Goal: Find specific page/section: Find specific page/section

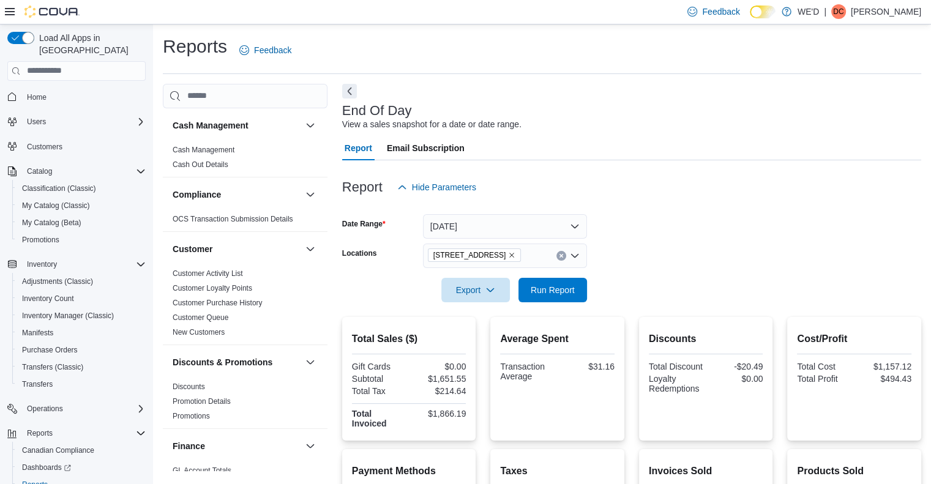
scroll to position [53, 0]
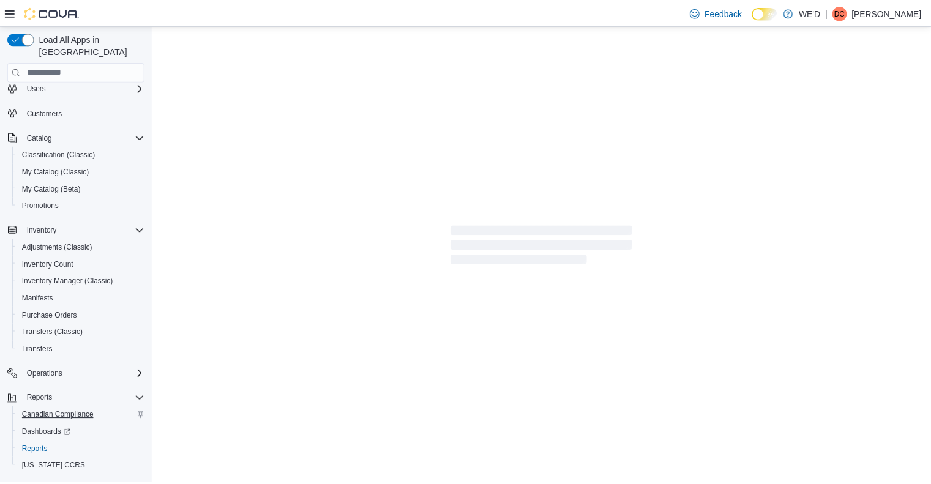
scroll to position [53, 0]
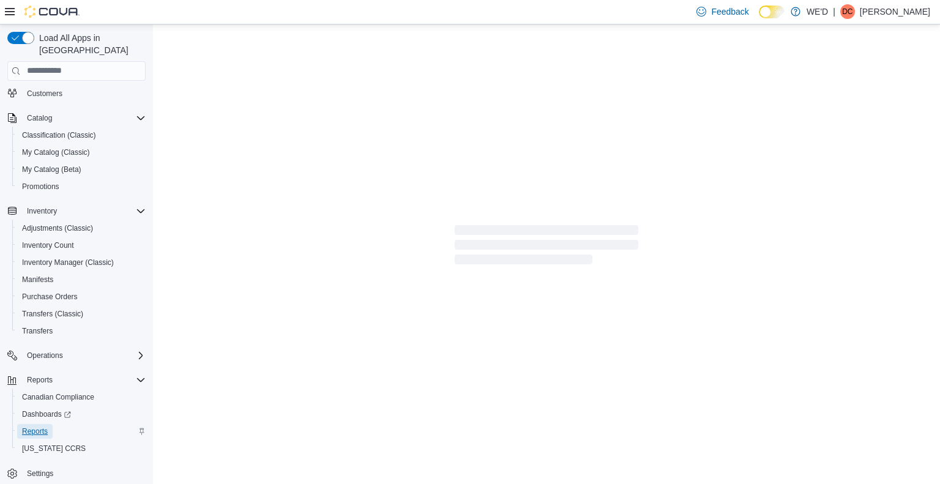
click at [42, 427] on span "Reports" at bounding box center [35, 432] width 26 height 10
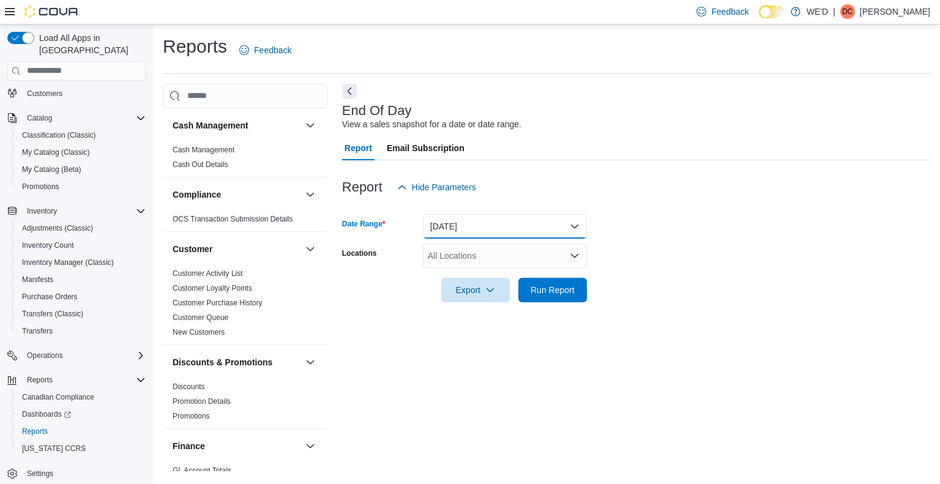
click at [508, 227] on button "[DATE]" at bounding box center [505, 226] width 164 height 24
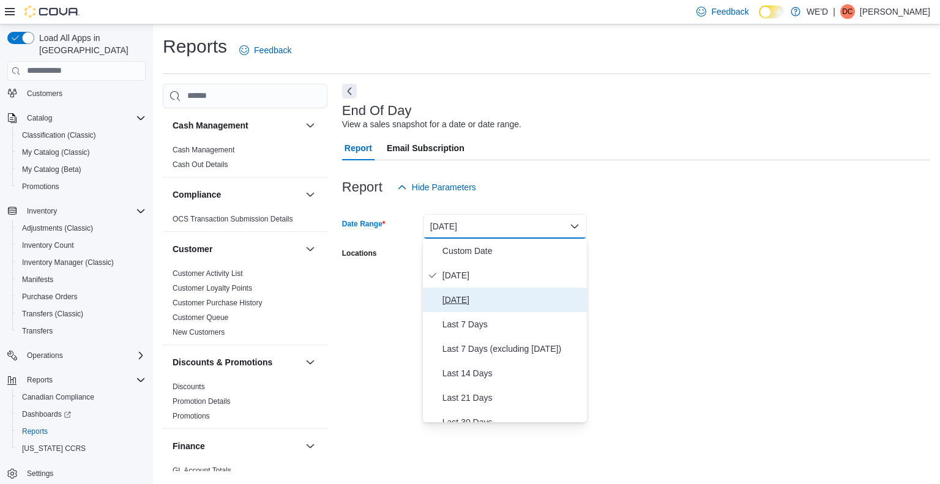
click at [471, 293] on span "[DATE]" at bounding box center [513, 300] width 140 height 15
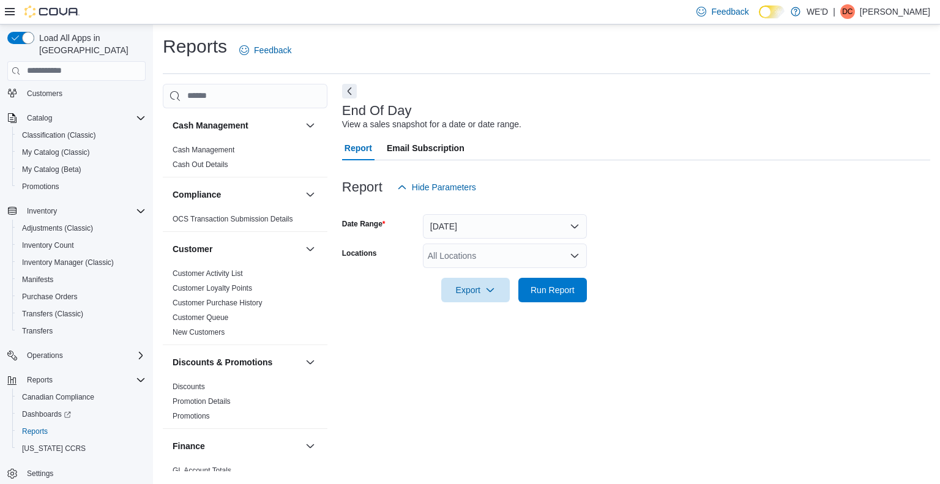
click at [677, 281] on form "Date Range [DATE] Locations All Locations Export Run Report" at bounding box center [636, 251] width 588 height 103
click at [550, 256] on div "All Locations" at bounding box center [505, 256] width 164 height 24
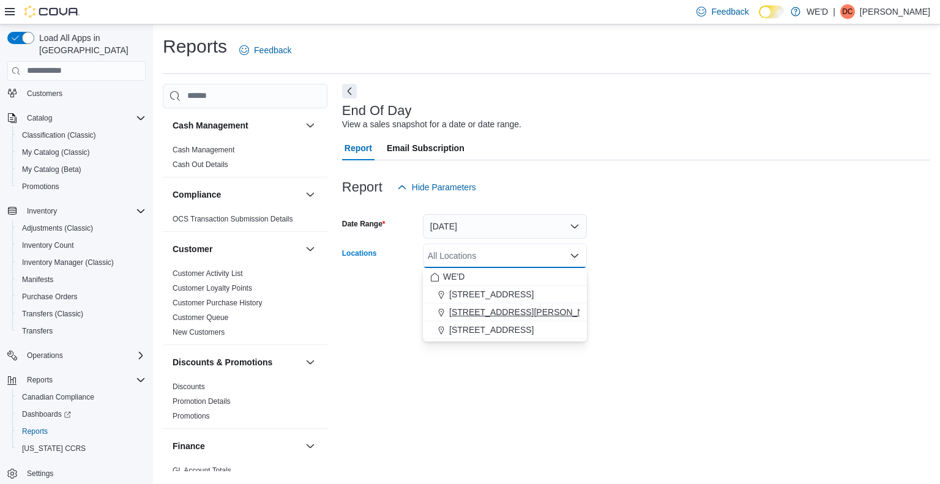
click at [507, 315] on span "[STREET_ADDRESS][PERSON_NAME]" at bounding box center [527, 312] width 156 height 12
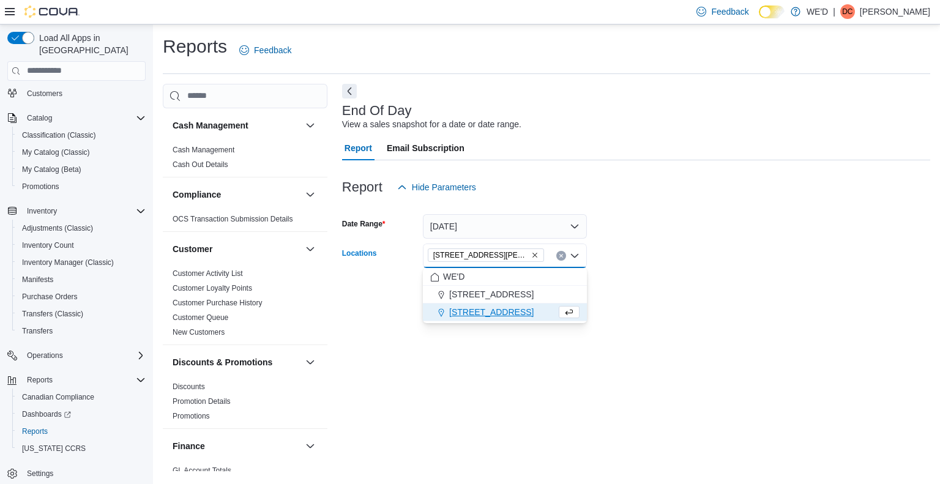
click at [700, 291] on form "Date Range [DATE] Locations [STREET_ADDRESS][PERSON_NAME] Combo box. Selected. …" at bounding box center [636, 251] width 588 height 103
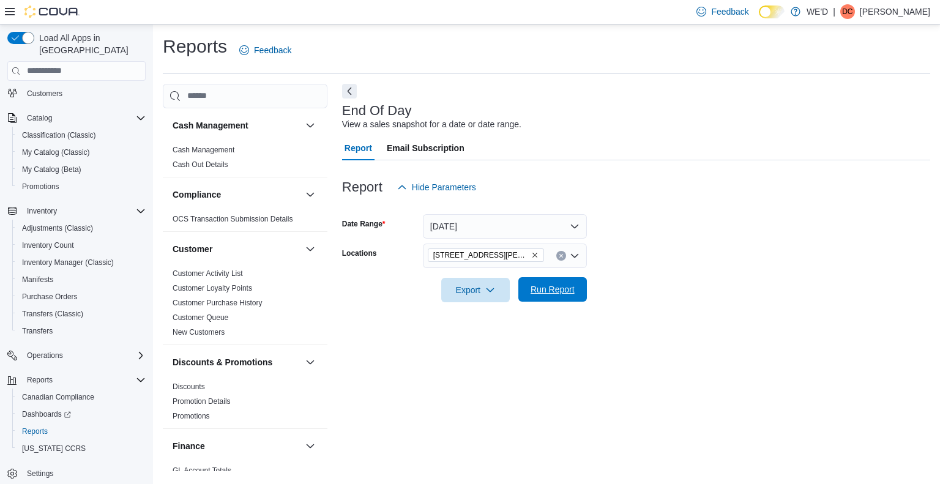
click at [570, 291] on span "Run Report" at bounding box center [553, 289] width 44 height 12
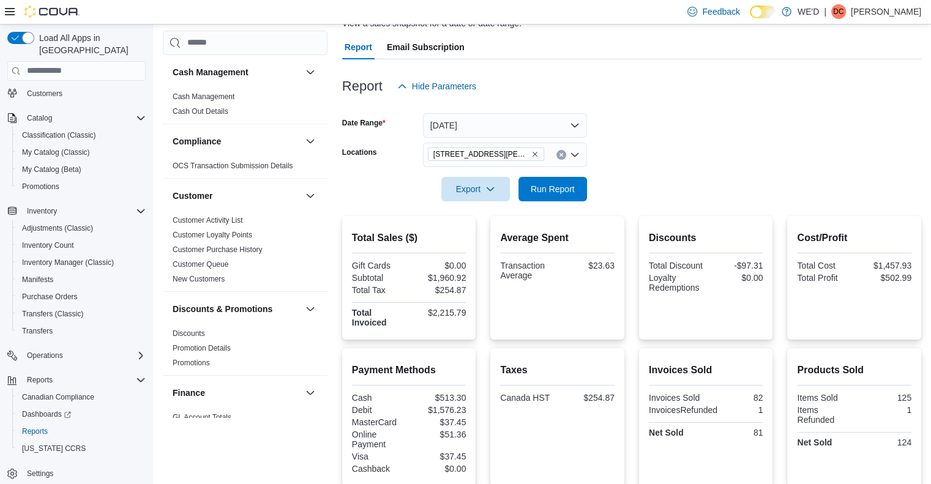
scroll to position [122, 0]
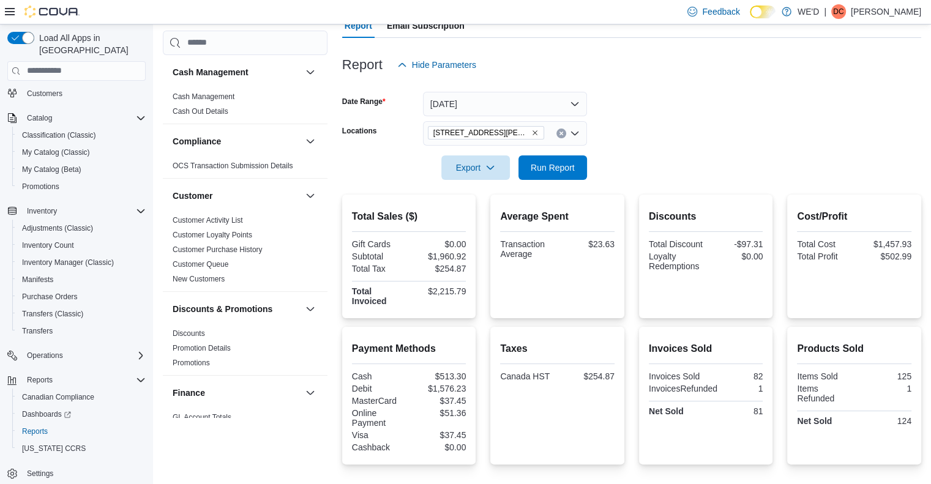
click at [531, 133] on icon "Remove 205 Quigley Rd #5 from selection in this group" at bounding box center [534, 132] width 7 height 7
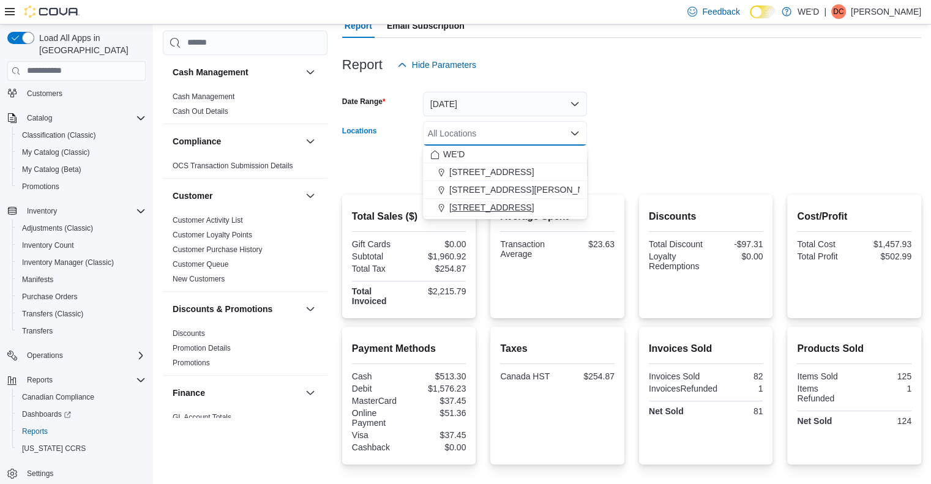
click at [502, 208] on span "[STREET_ADDRESS]" at bounding box center [491, 207] width 84 height 12
click at [672, 162] on form "Date Range [DATE] Locations [STREET_ADDRESS][GEOGRAPHIC_DATA] box. Selected. [S…" at bounding box center [631, 128] width 579 height 103
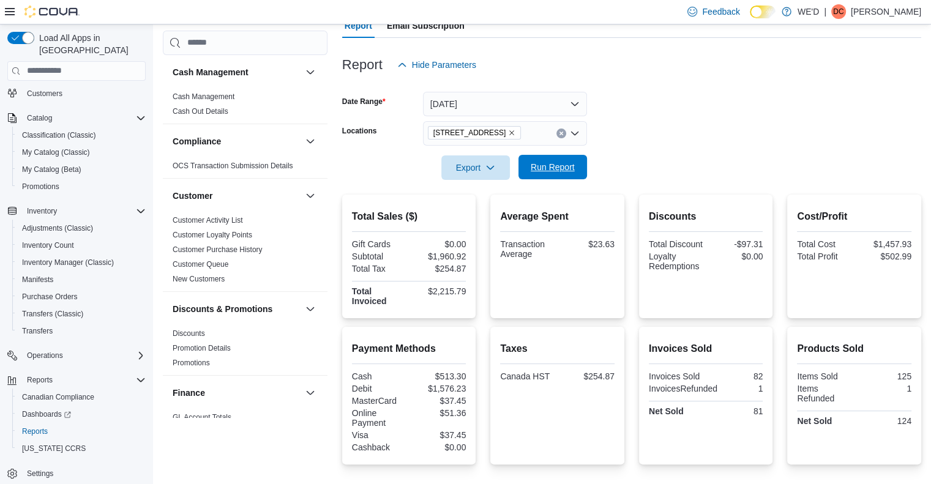
click at [558, 166] on span "Run Report" at bounding box center [553, 167] width 44 height 12
click at [508, 130] on icon "Remove 2400 Dundas St W from selection in this group" at bounding box center [511, 132] width 7 height 7
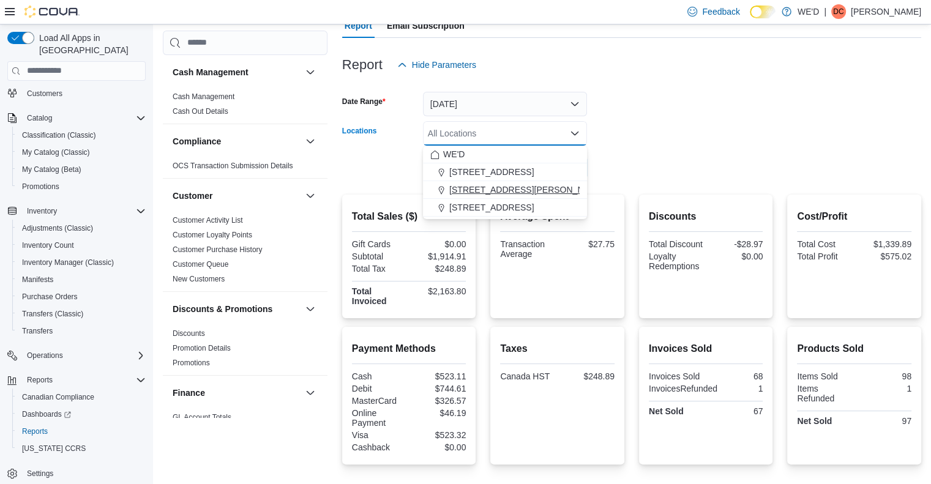
click at [500, 186] on span "[STREET_ADDRESS][PERSON_NAME]" at bounding box center [527, 190] width 156 height 12
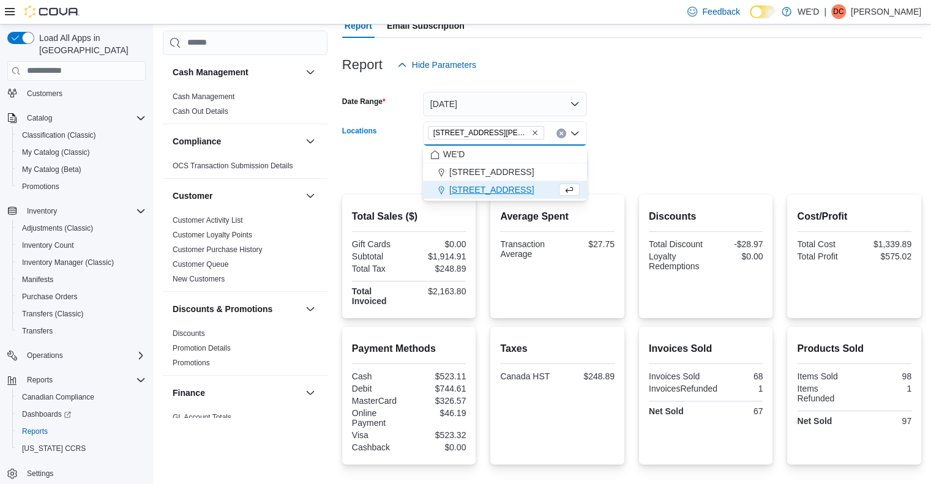
click at [610, 178] on form "Date Range [DATE] Locations [STREET_ADDRESS][PERSON_NAME] Combo box. Selected. …" at bounding box center [631, 128] width 579 height 103
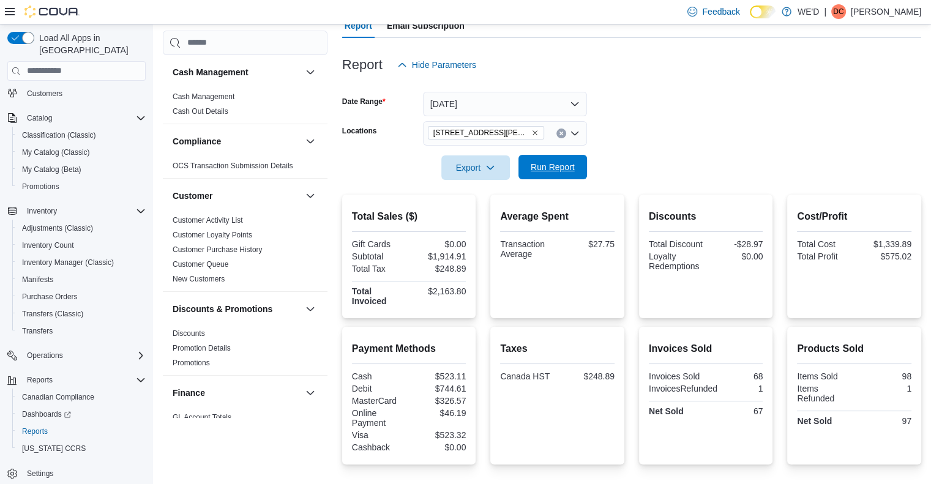
click at [555, 163] on span "Run Report" at bounding box center [553, 167] width 44 height 12
click at [687, 154] on div at bounding box center [631, 151] width 579 height 10
click at [531, 131] on icon "Remove 205 Quigley Rd #5 from selection in this group" at bounding box center [534, 132] width 7 height 7
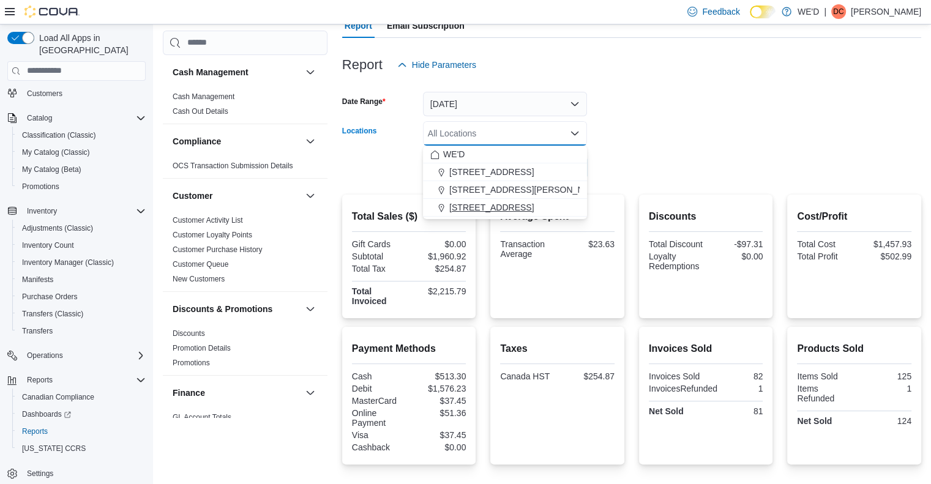
click at [500, 203] on span "[STREET_ADDRESS]" at bounding box center [491, 207] width 84 height 12
click at [677, 176] on form "Date Range [DATE] Locations All Locations Combo box. Selected. Combo box input.…" at bounding box center [631, 128] width 579 height 103
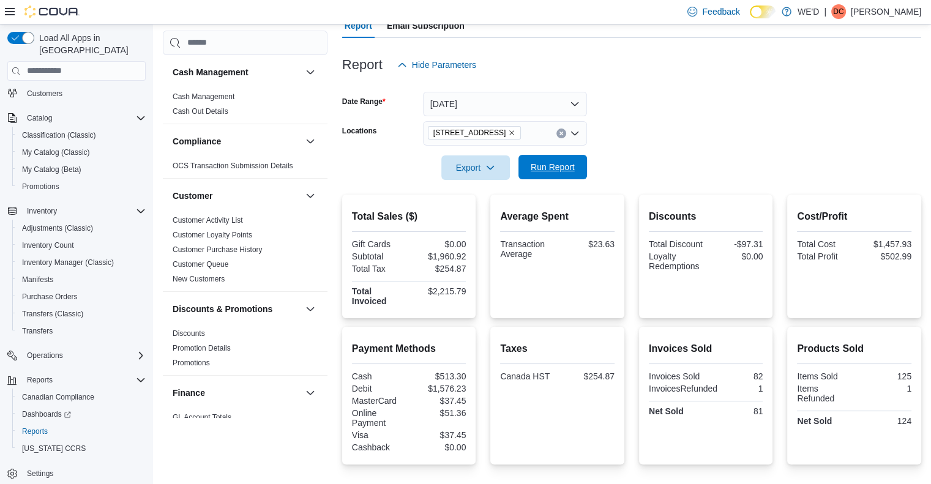
click at [562, 166] on span "Run Report" at bounding box center [553, 167] width 44 height 12
click at [664, 132] on form "Date Range [DATE] Locations [STREET_ADDRESS][GEOGRAPHIC_DATA] Run Report" at bounding box center [631, 128] width 579 height 103
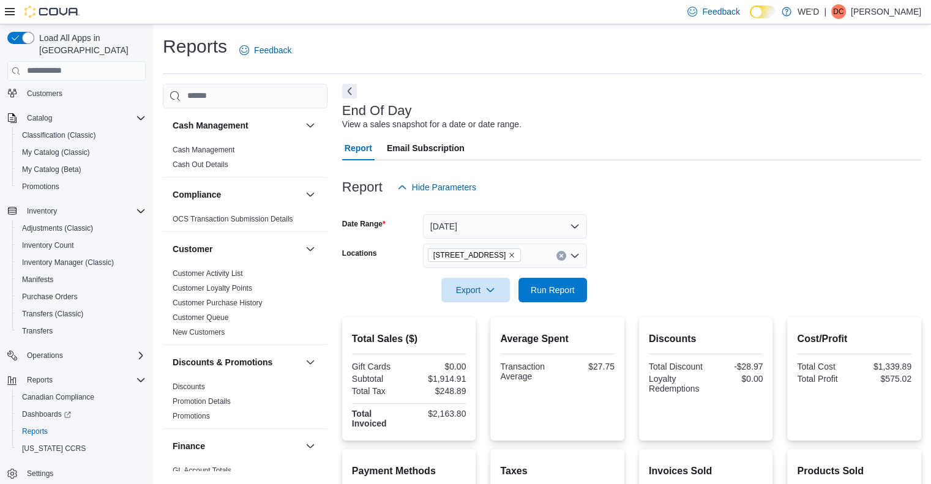
scroll to position [61, 0]
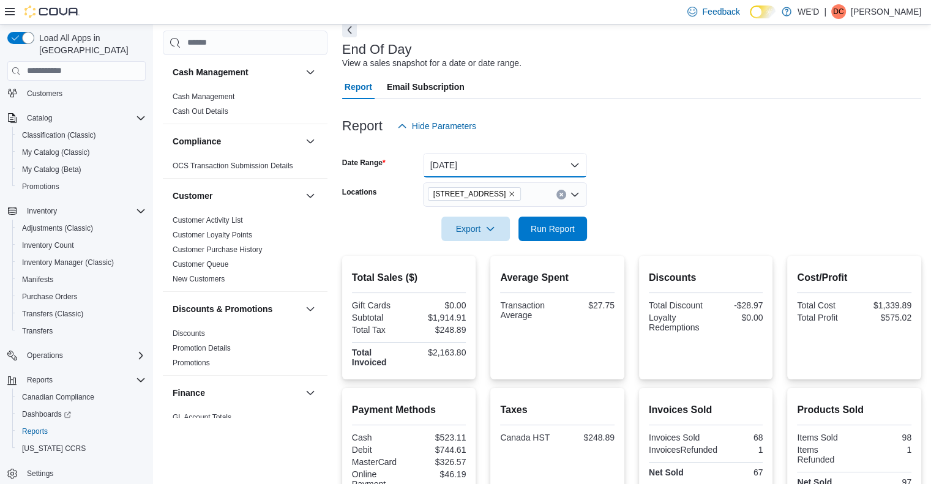
click at [504, 175] on button "[DATE]" at bounding box center [505, 165] width 164 height 24
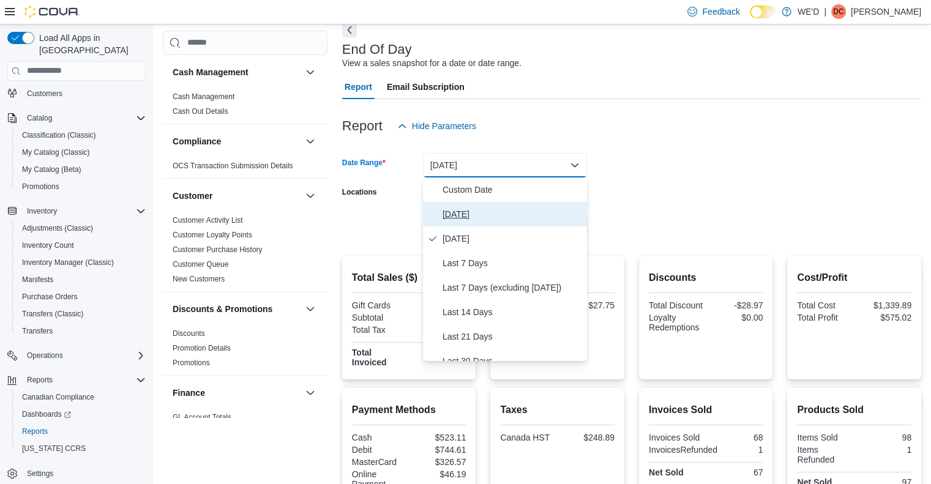
click at [460, 215] on span "[DATE]" at bounding box center [513, 214] width 140 height 15
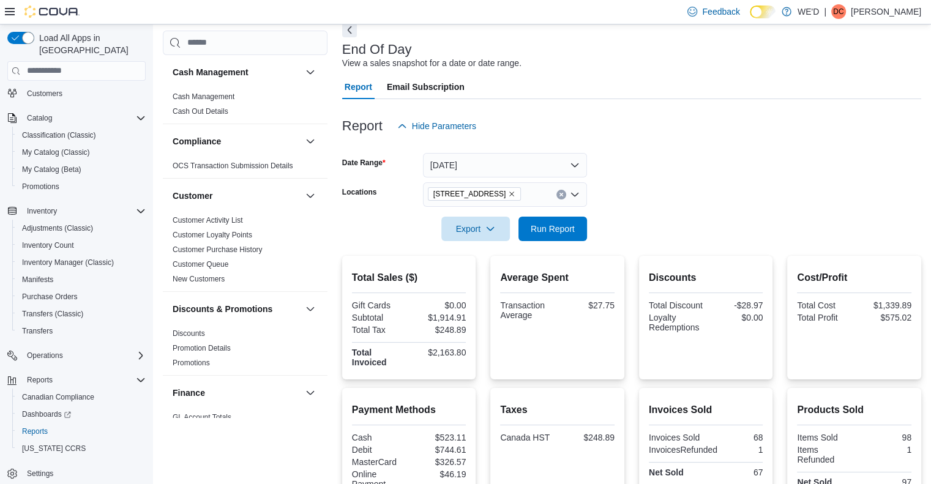
click at [645, 186] on form "Date Range [DATE] Locations [STREET_ADDRESS][GEOGRAPHIC_DATA] Run Report" at bounding box center [631, 189] width 579 height 103
click at [510, 193] on icon "Remove 2400 Dundas St W from selection in this group" at bounding box center [512, 194] width 5 height 5
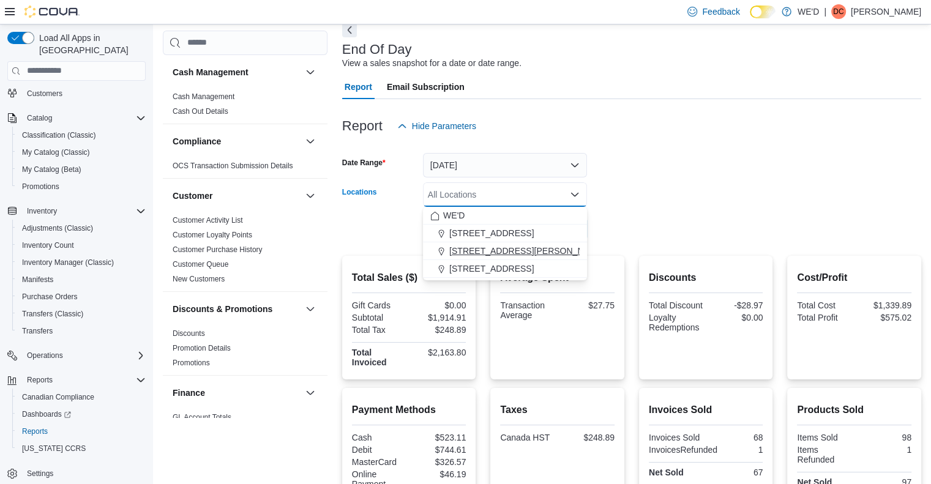
click at [505, 246] on span "[STREET_ADDRESS][PERSON_NAME]" at bounding box center [527, 251] width 156 height 12
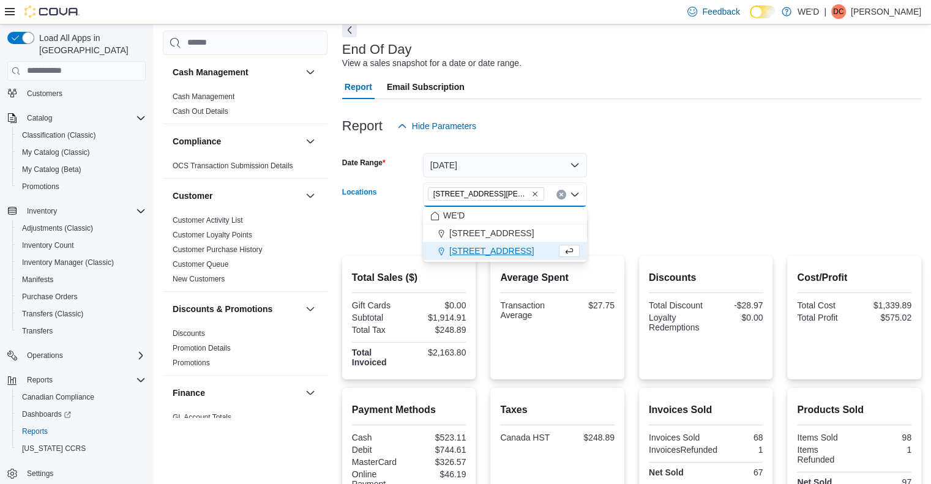
click at [662, 218] on form "Date Range [DATE] Locations [STREET_ADDRESS][PERSON_NAME] Combo box. Selected. …" at bounding box center [631, 189] width 579 height 103
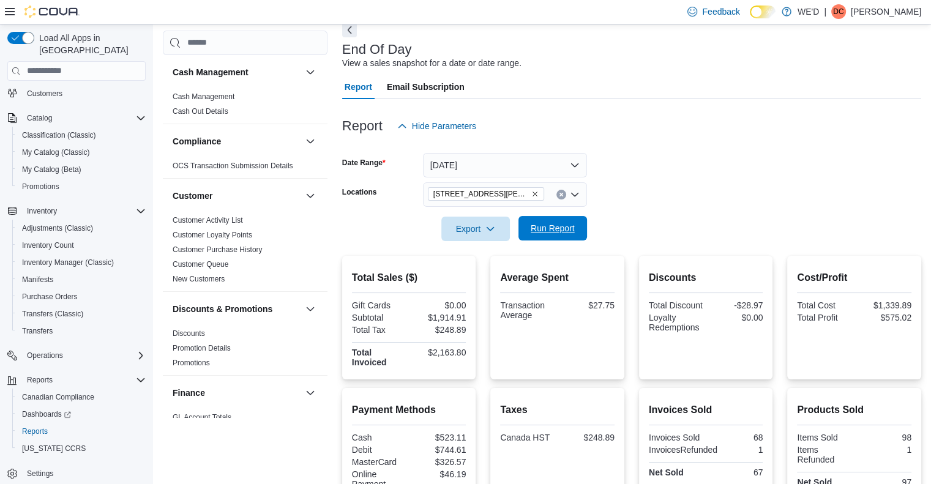
click at [572, 232] on span "Run Report" at bounding box center [553, 228] width 44 height 12
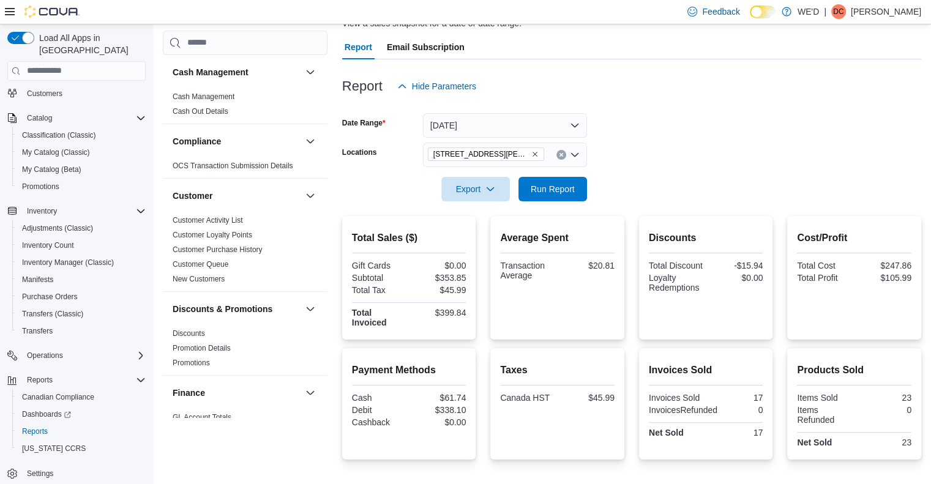
scroll to position [122, 0]
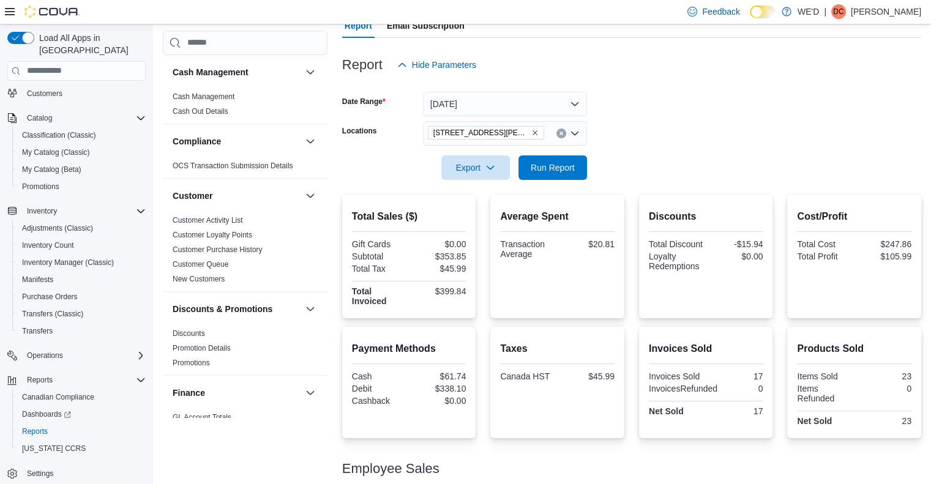
click at [531, 133] on icon "Remove 205 Quigley Rd #5 from selection in this group" at bounding box center [534, 132] width 7 height 7
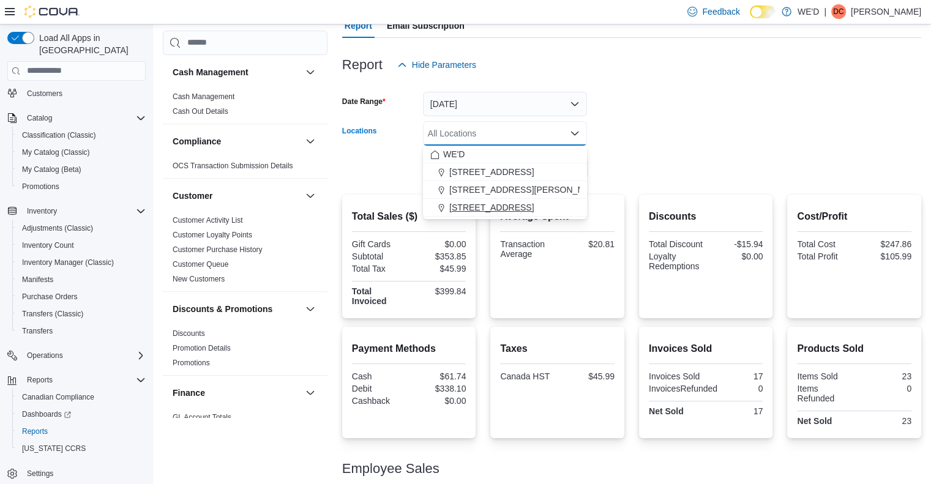
click at [497, 206] on span "[STREET_ADDRESS]" at bounding box center [491, 207] width 84 height 12
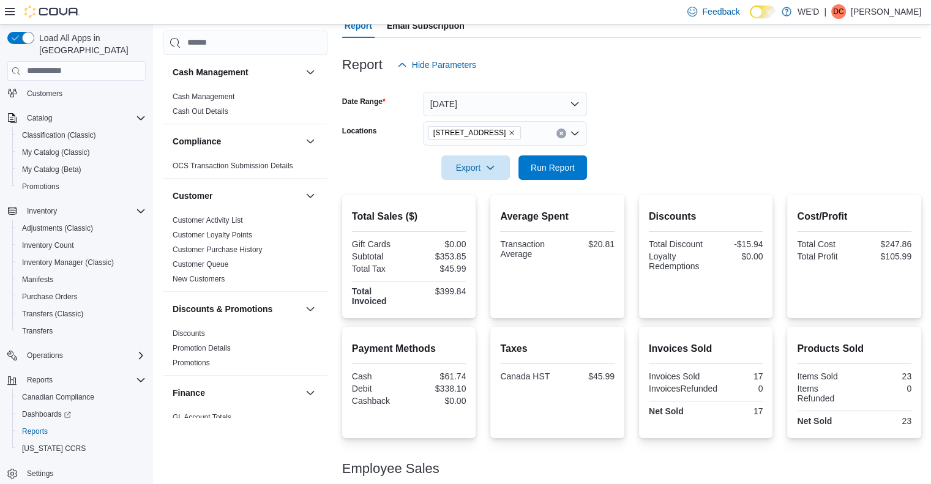
click at [664, 166] on form "Date Range [DATE] Locations [STREET_ADDRESS][GEOGRAPHIC_DATA] Run Report" at bounding box center [631, 128] width 579 height 103
click at [560, 170] on span "Run Report" at bounding box center [553, 167] width 44 height 12
click at [689, 149] on div at bounding box center [631, 151] width 579 height 10
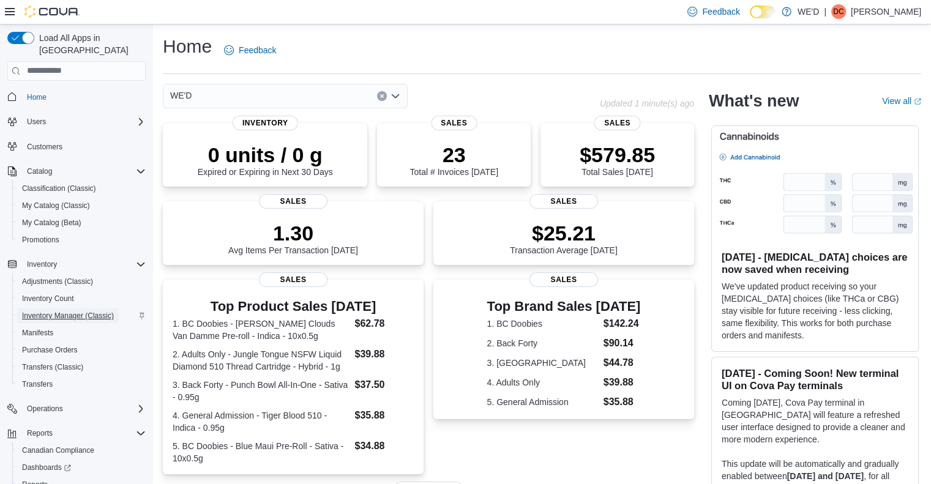
click at [70, 311] on span "Inventory Manager (Classic)" at bounding box center [68, 316] width 92 height 10
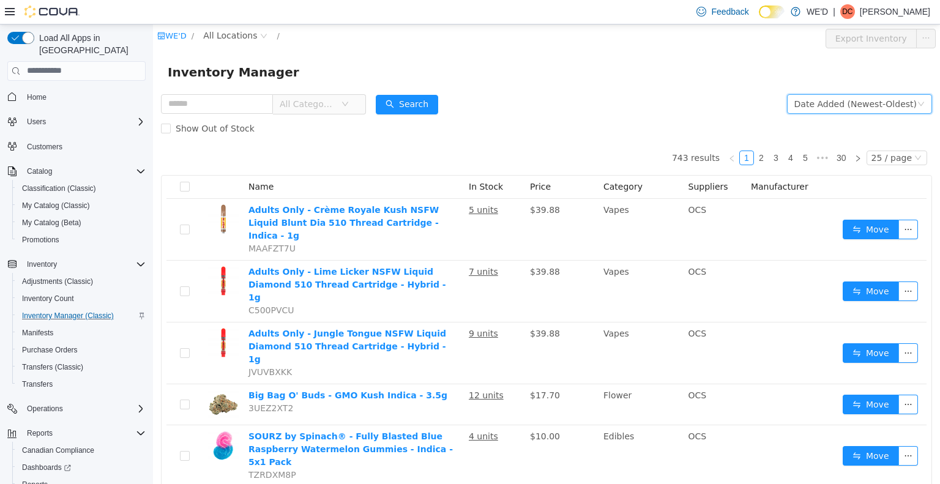
click at [864, 107] on div "Date Added (Newest-Oldest)" at bounding box center [856, 103] width 122 height 18
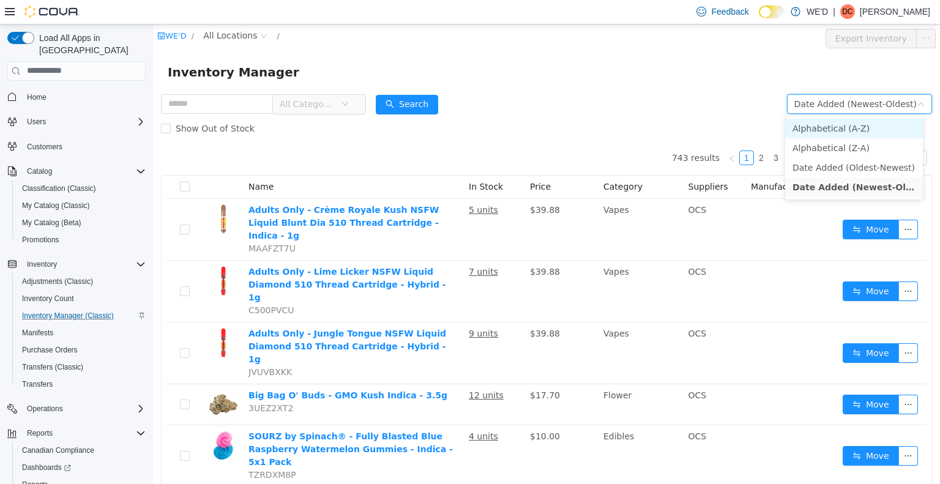
click at [862, 129] on li "Alphabetical (A-Z)" at bounding box center [855, 128] width 138 height 20
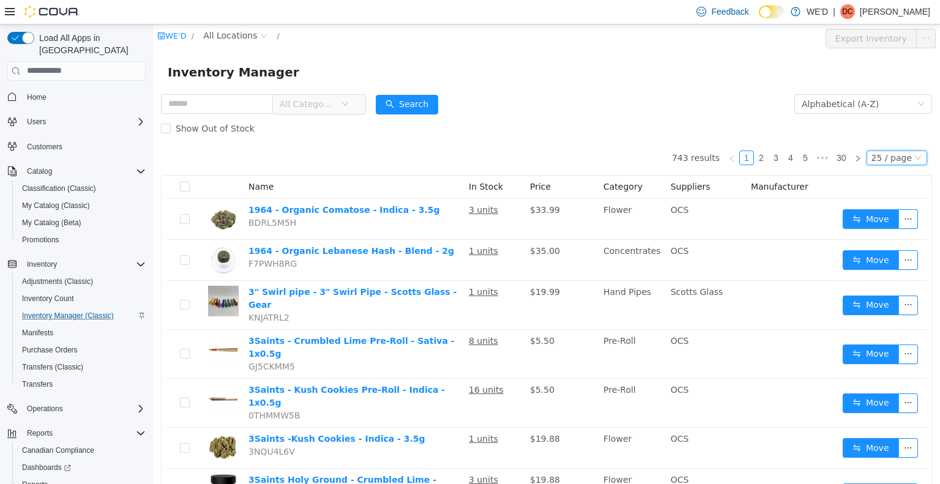
click at [891, 157] on div "25 / page" at bounding box center [892, 157] width 40 height 13
click at [877, 233] on li "50 / page" at bounding box center [891, 237] width 59 height 20
click at [593, 95] on form "All Categories Alphabetical (A-Z) Search Show Out of Stock" at bounding box center [546, 115] width 771 height 49
